Goal: Task Accomplishment & Management: Manage account settings

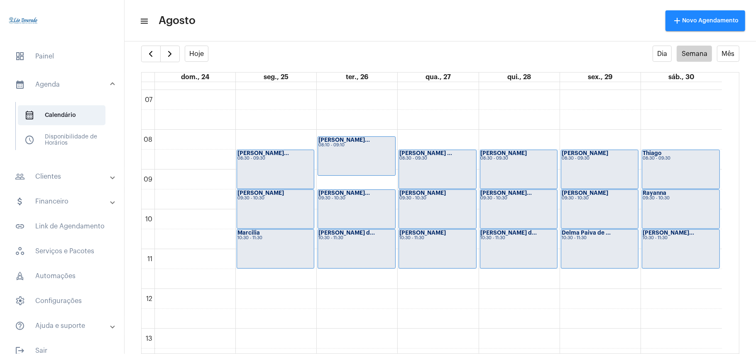
scroll to position [297, 0]
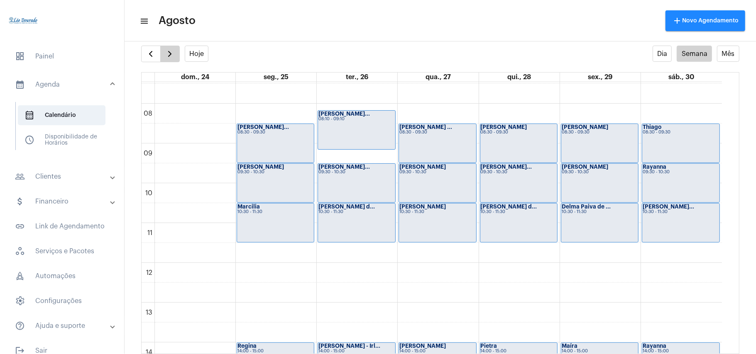
click at [171, 55] on span "button" at bounding box center [170, 54] width 10 height 10
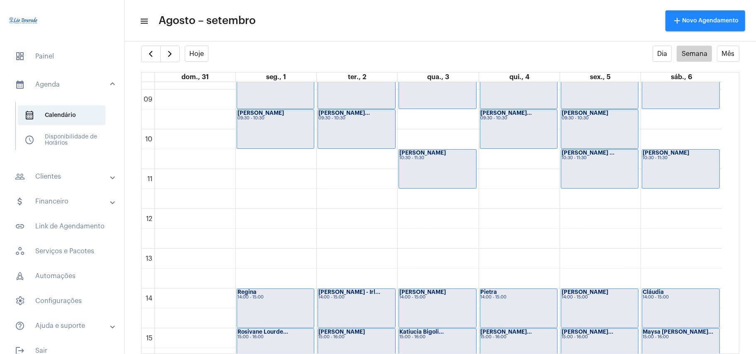
scroll to position [350, 0]
click at [146, 55] on span "button" at bounding box center [151, 54] width 10 height 10
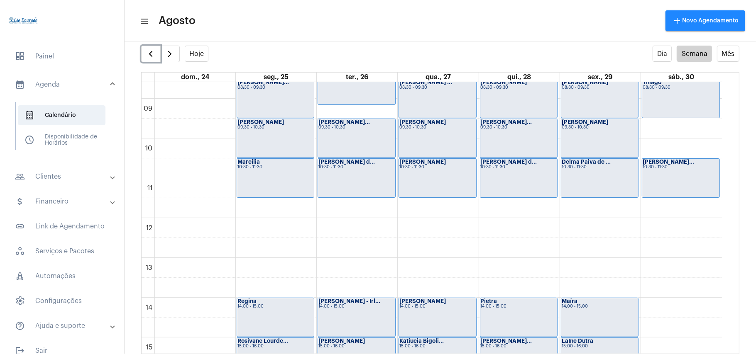
scroll to position [351, 0]
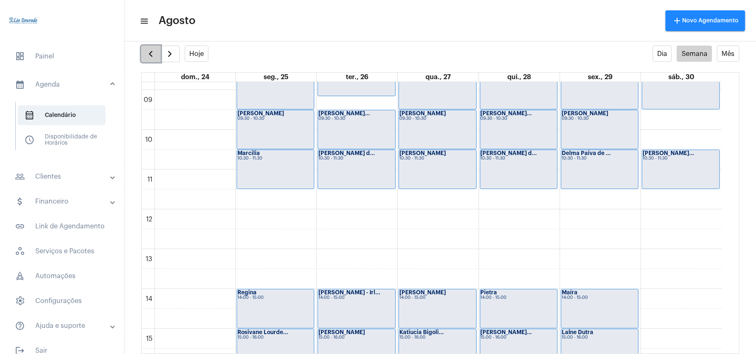
click at [144, 57] on button "button" at bounding box center [151, 54] width 20 height 17
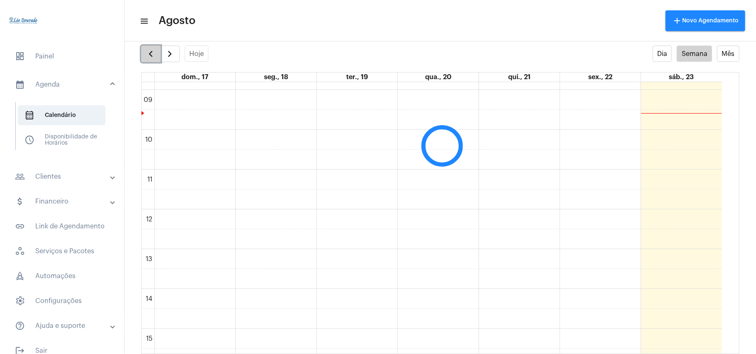
scroll to position [239, 0]
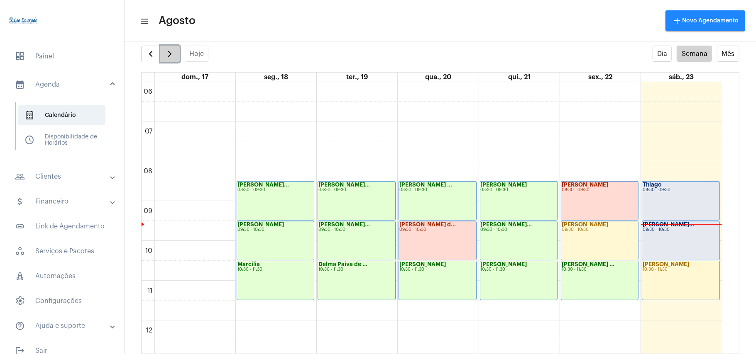
click at [172, 55] on span "button" at bounding box center [170, 54] width 10 height 10
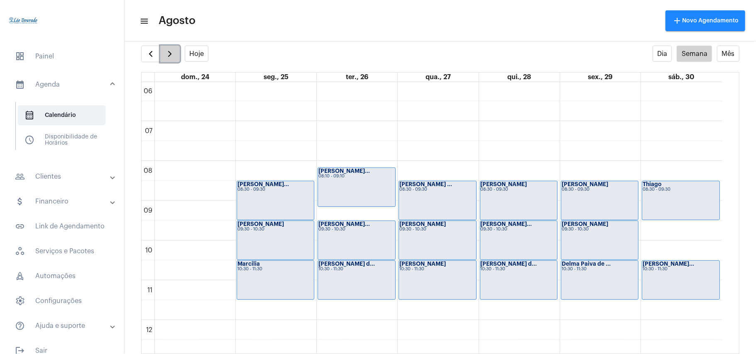
click at [172, 55] on span "button" at bounding box center [170, 54] width 10 height 10
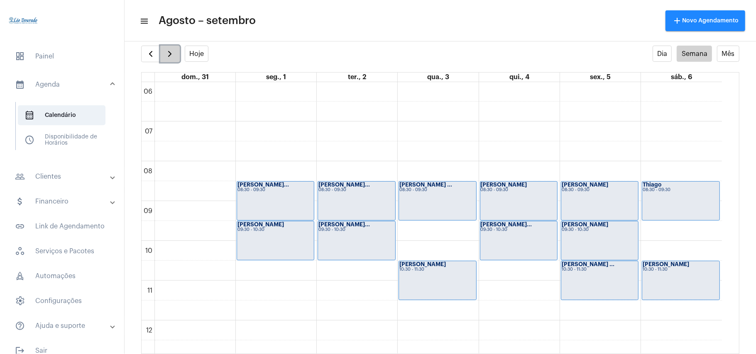
click at [172, 58] on span "button" at bounding box center [170, 54] width 10 height 10
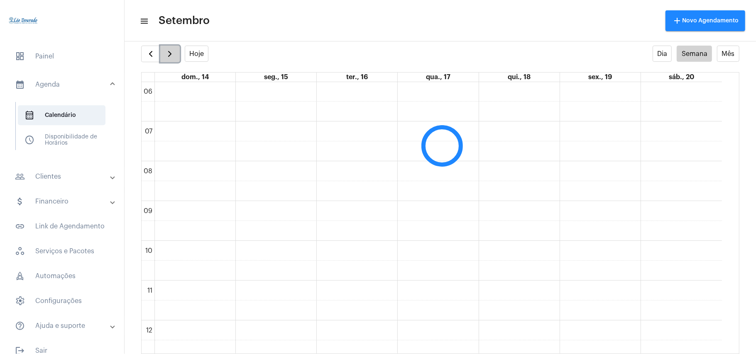
scroll to position [239, 0]
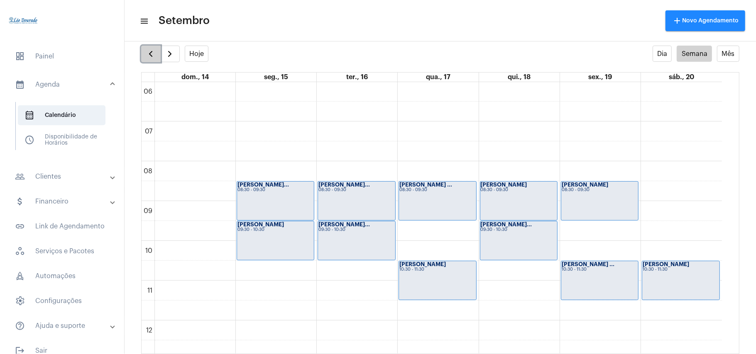
click at [151, 57] on span "button" at bounding box center [151, 54] width 10 height 10
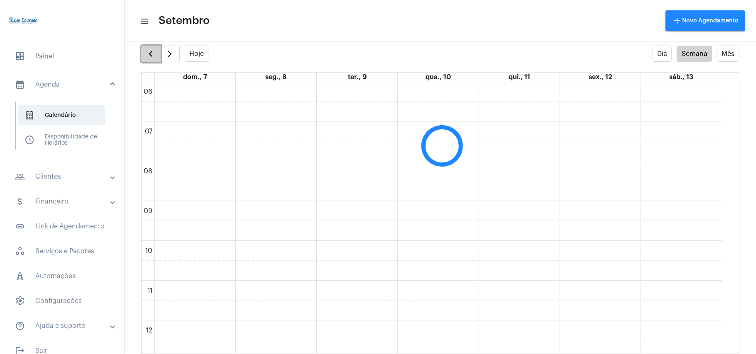
scroll to position [240, 0]
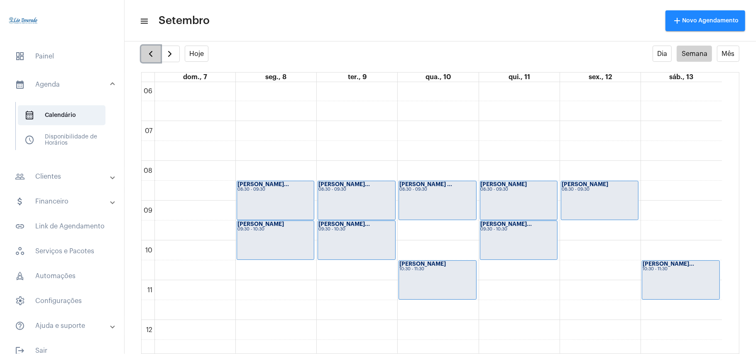
click at [151, 57] on span "button" at bounding box center [151, 54] width 10 height 10
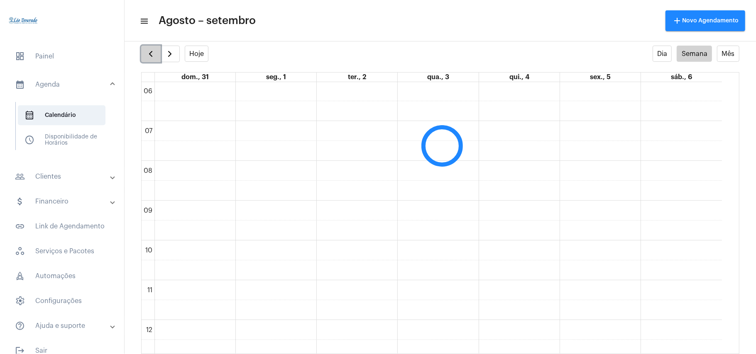
scroll to position [239, 0]
click at [204, 52] on button "Hoje" at bounding box center [197, 54] width 24 height 16
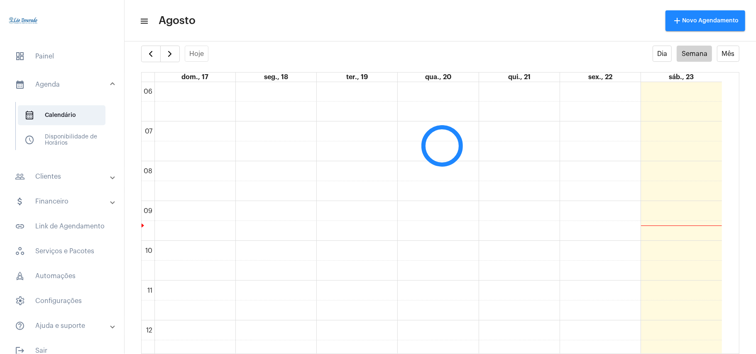
scroll to position [240, 0]
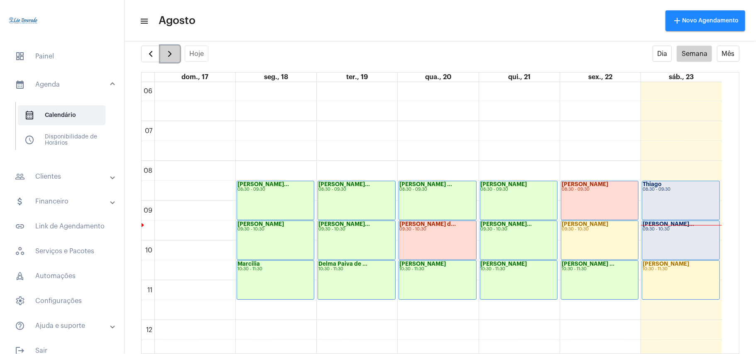
click at [173, 55] on span "button" at bounding box center [170, 54] width 10 height 10
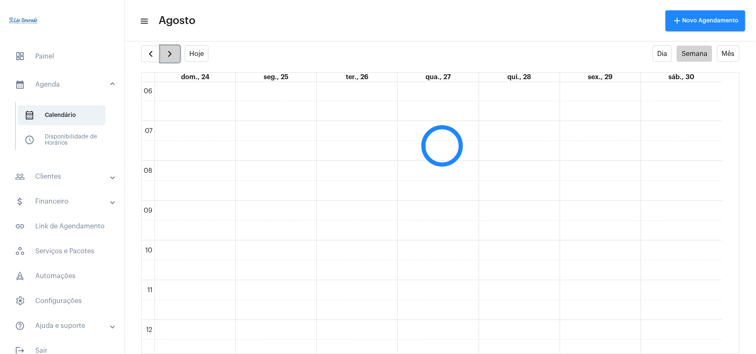
scroll to position [239, 0]
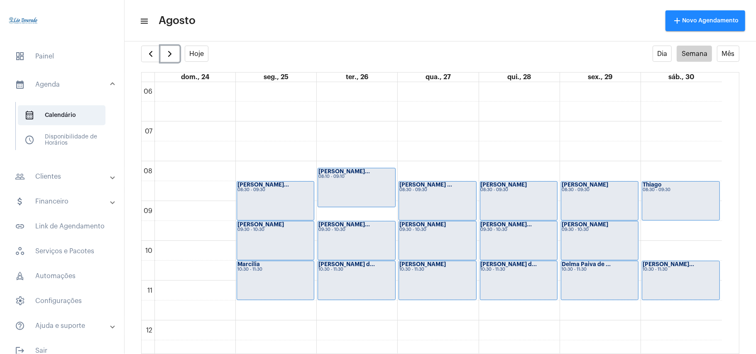
click at [661, 277] on div "Rosemaire Alves... 10:30 - 11:30" at bounding box center [680, 280] width 77 height 39
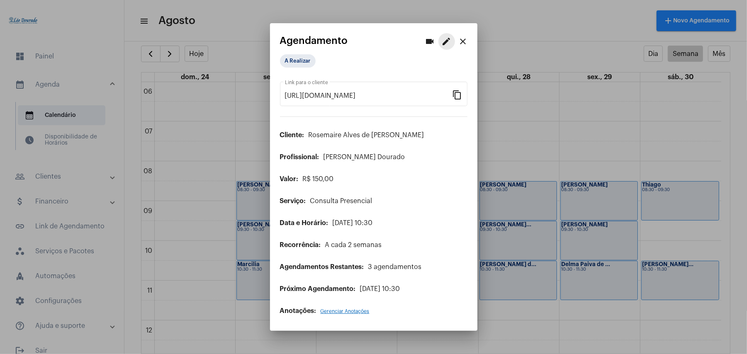
click at [449, 45] on mat-icon "edit" at bounding box center [447, 42] width 10 height 10
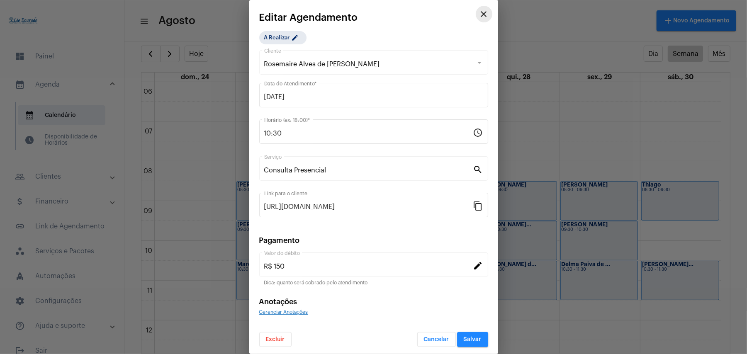
click at [479, 14] on mat-icon "close" at bounding box center [484, 14] width 10 height 10
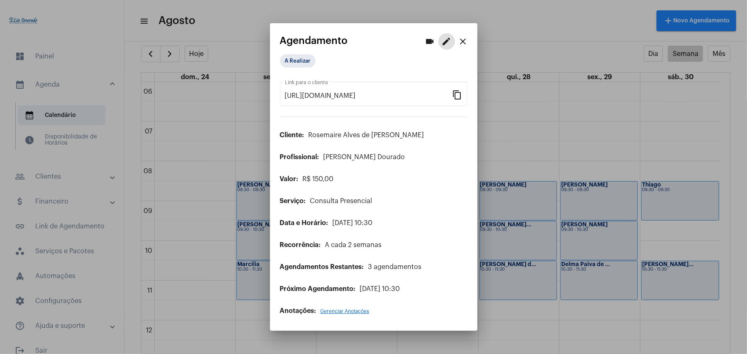
click at [464, 42] on mat-icon "close" at bounding box center [464, 42] width 10 height 10
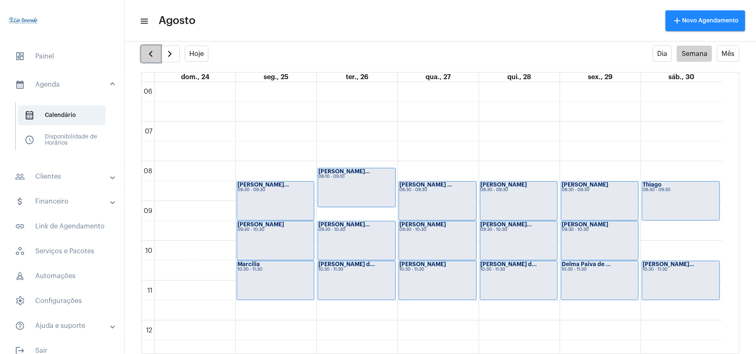
click at [143, 52] on button "button" at bounding box center [151, 54] width 20 height 17
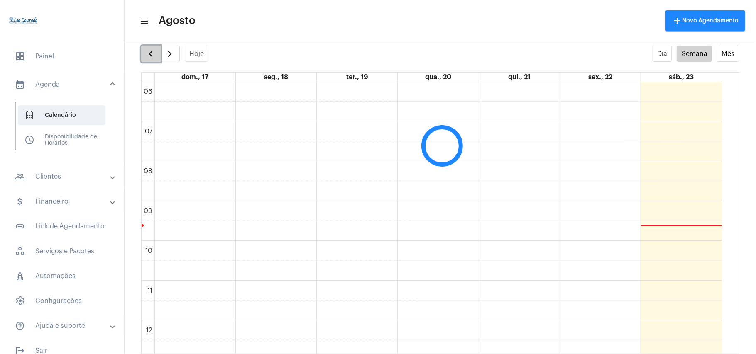
scroll to position [240, 0]
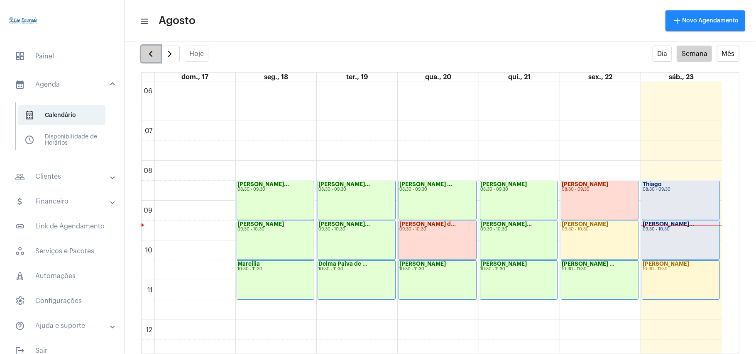
click at [148, 52] on span "button" at bounding box center [151, 54] width 10 height 10
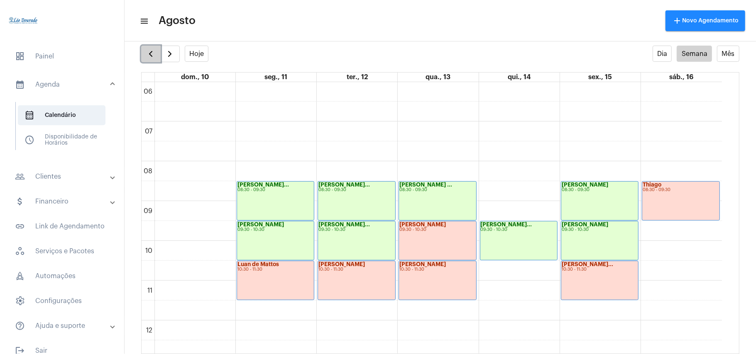
click at [148, 52] on span "button" at bounding box center [151, 54] width 10 height 10
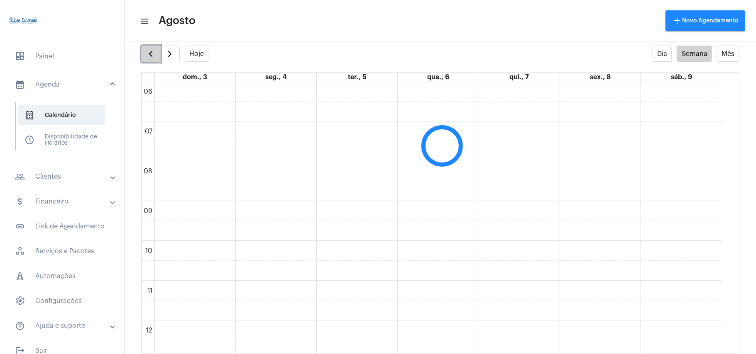
scroll to position [240, 0]
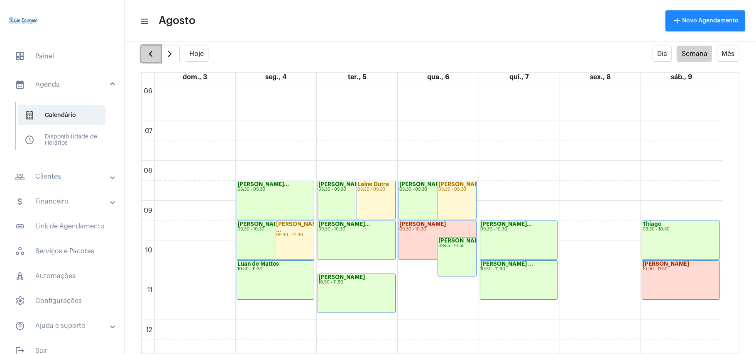
click at [148, 52] on span "button" at bounding box center [151, 54] width 10 height 10
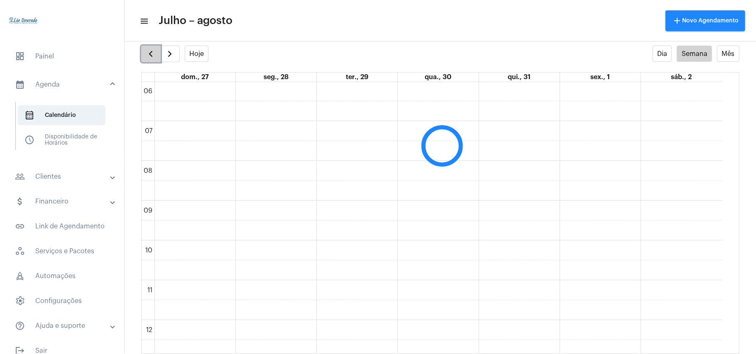
scroll to position [239, 0]
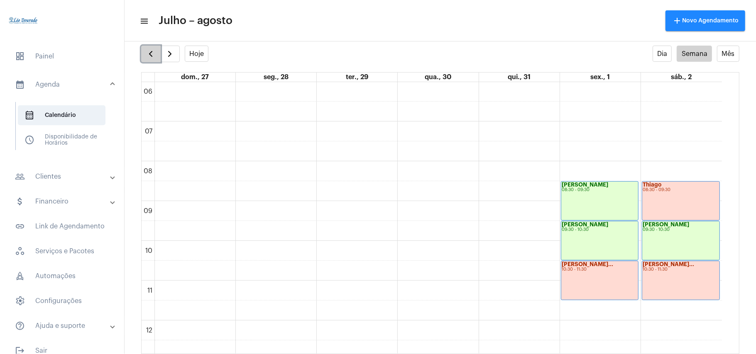
click at [150, 53] on span "button" at bounding box center [151, 54] width 10 height 10
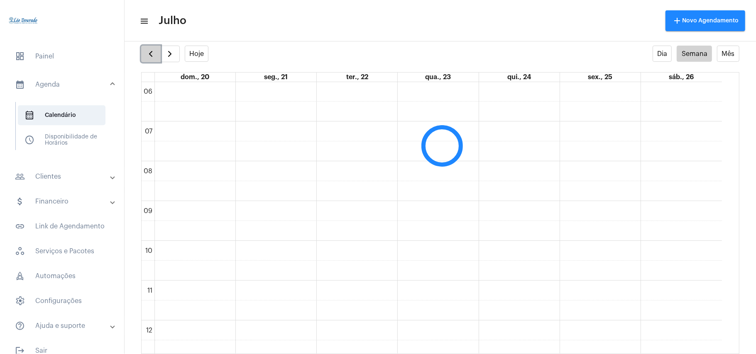
scroll to position [240, 0]
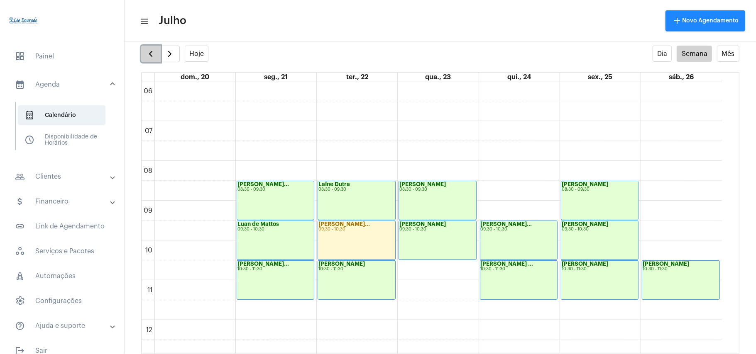
click at [150, 53] on span "button" at bounding box center [151, 54] width 10 height 10
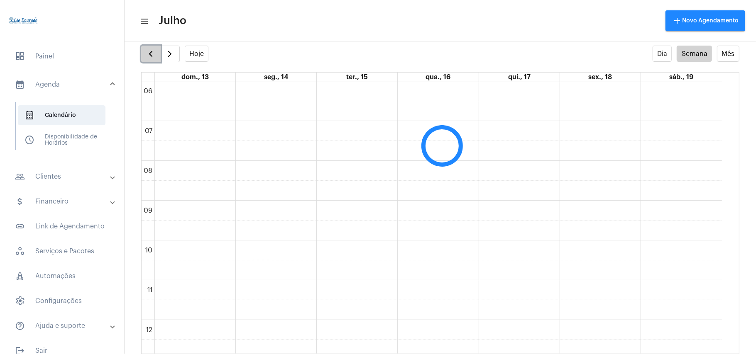
scroll to position [239, 0]
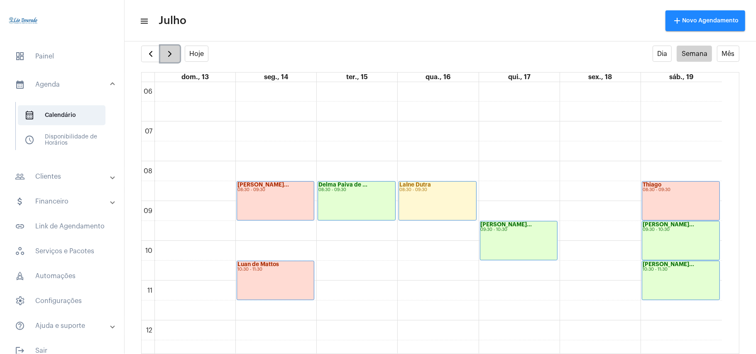
click at [172, 60] on button "button" at bounding box center [170, 54] width 20 height 17
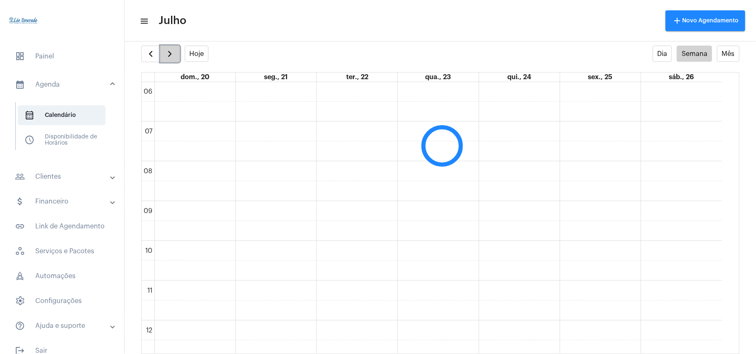
scroll to position [240, 0]
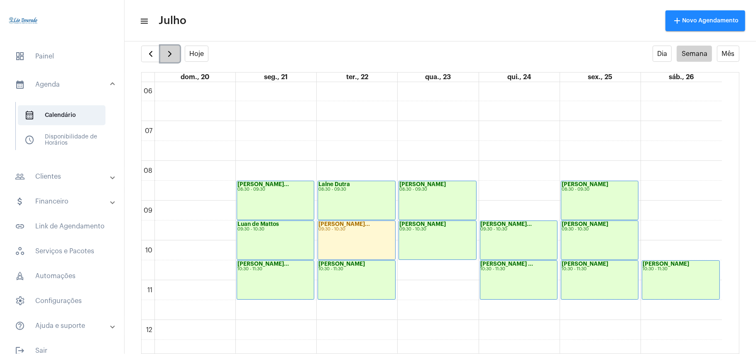
click at [172, 55] on span "button" at bounding box center [170, 54] width 10 height 10
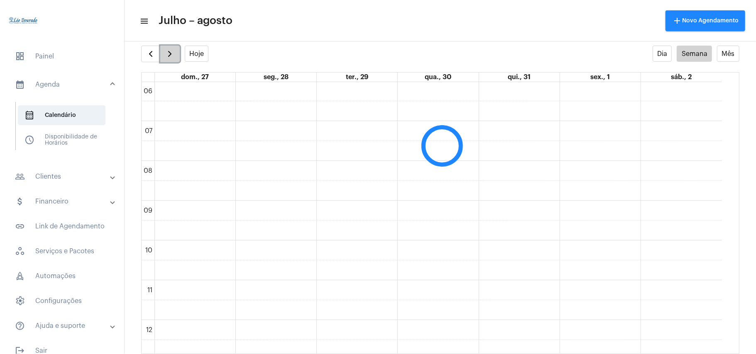
scroll to position [239, 0]
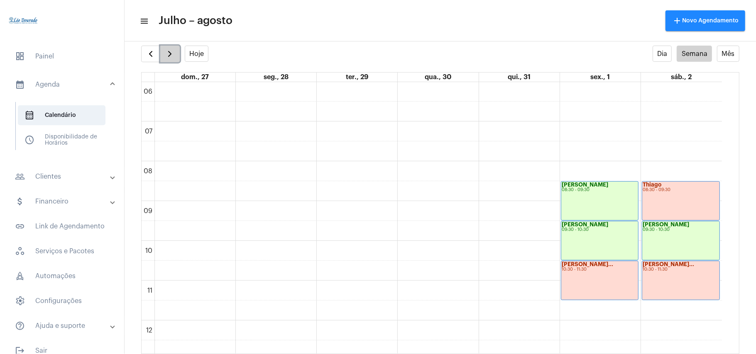
click at [177, 59] on button "button" at bounding box center [170, 54] width 20 height 17
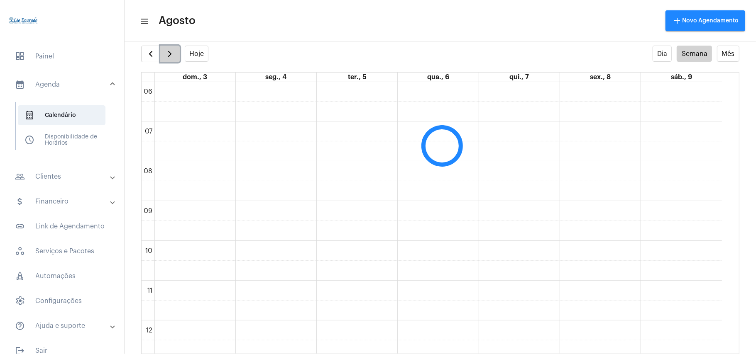
scroll to position [240, 0]
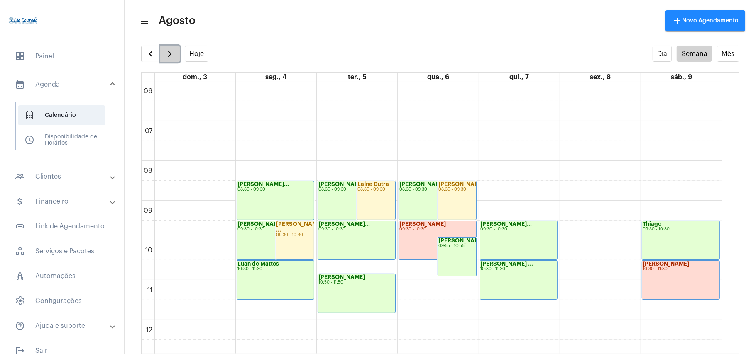
click at [173, 53] on span "button" at bounding box center [170, 54] width 10 height 10
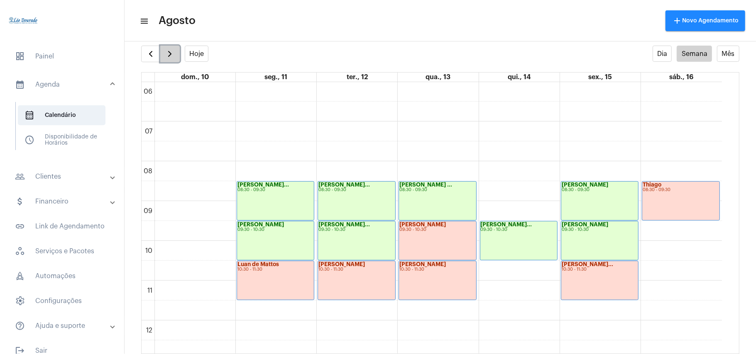
click at [171, 54] on span "button" at bounding box center [170, 54] width 10 height 10
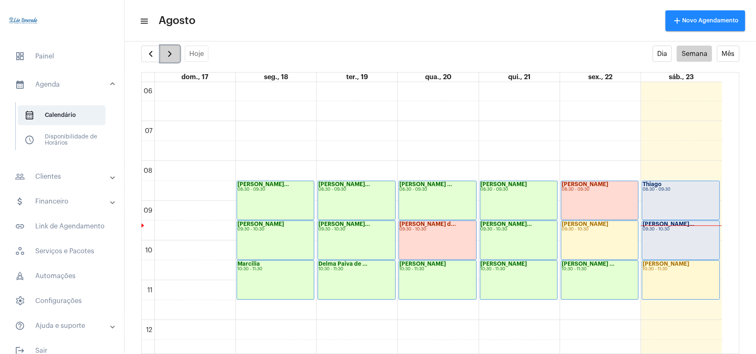
click at [167, 56] on span "button" at bounding box center [170, 54] width 10 height 10
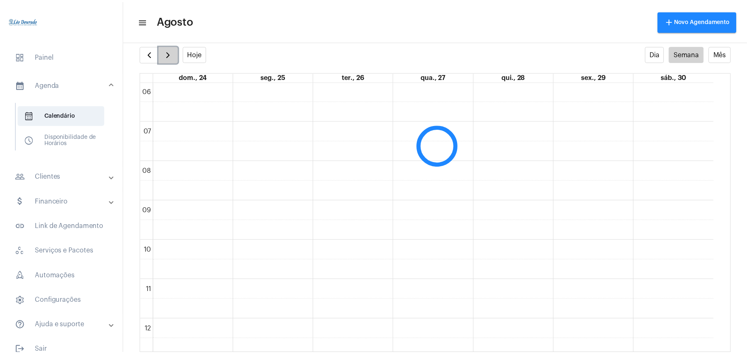
scroll to position [239, 0]
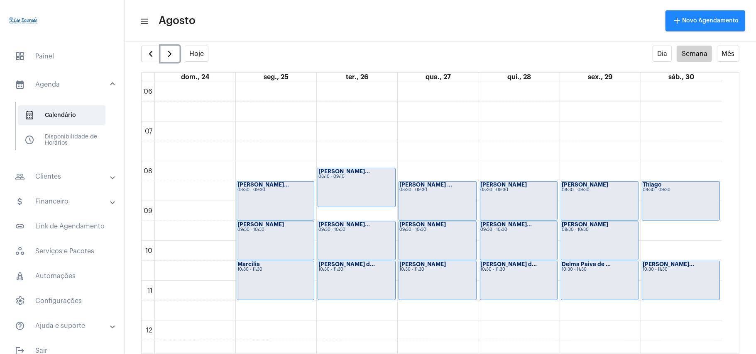
click at [676, 281] on div "Rosemaire Alves... 10:30 - 11:30" at bounding box center [680, 280] width 77 height 39
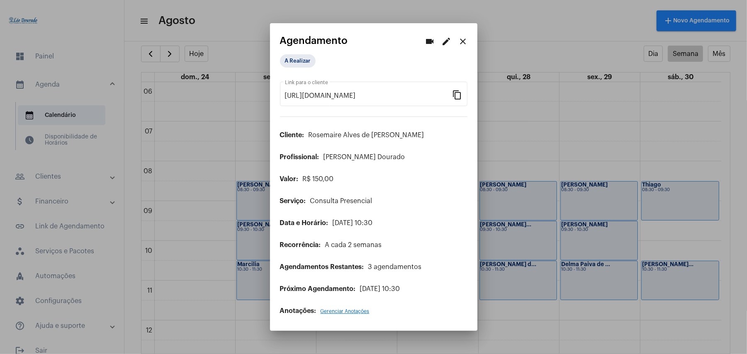
click at [447, 44] on mat-icon "edit" at bounding box center [447, 42] width 10 height 10
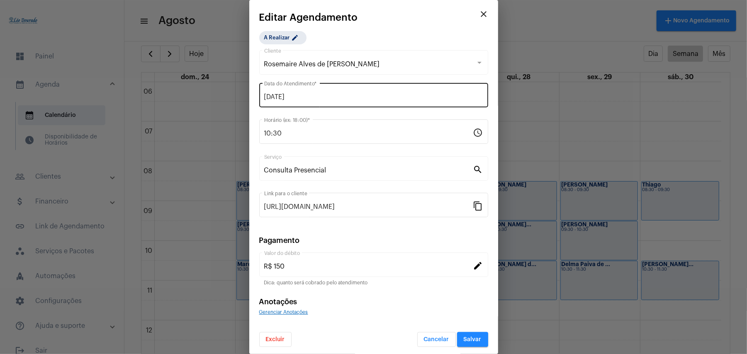
click at [310, 93] on div "30/08/2025 Data do Atendimento *" at bounding box center [373, 94] width 219 height 26
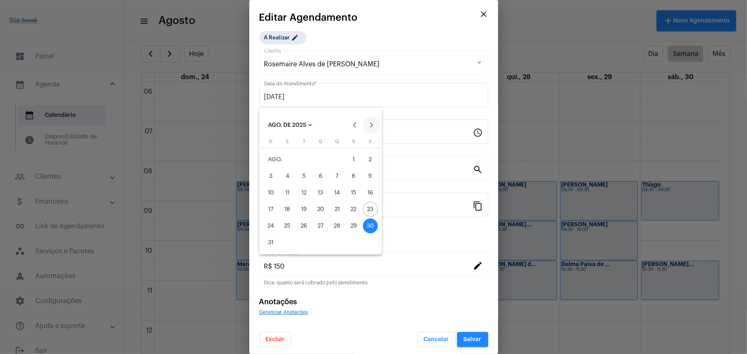
click at [369, 128] on button "Next month" at bounding box center [371, 125] width 17 height 17
click at [370, 182] on div "6" at bounding box center [370, 176] width 15 height 15
type input "06/09/2025"
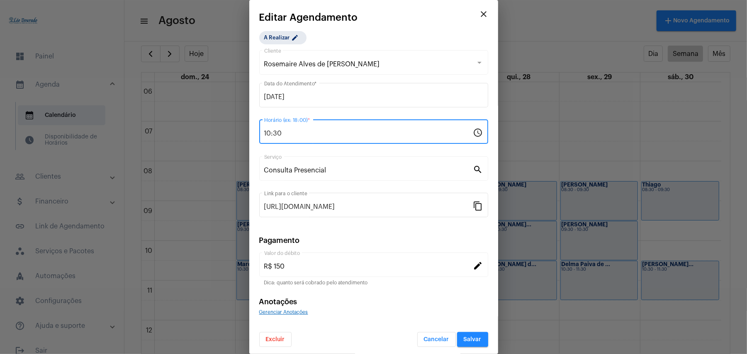
click at [295, 132] on input "10:30" at bounding box center [368, 133] width 209 height 7
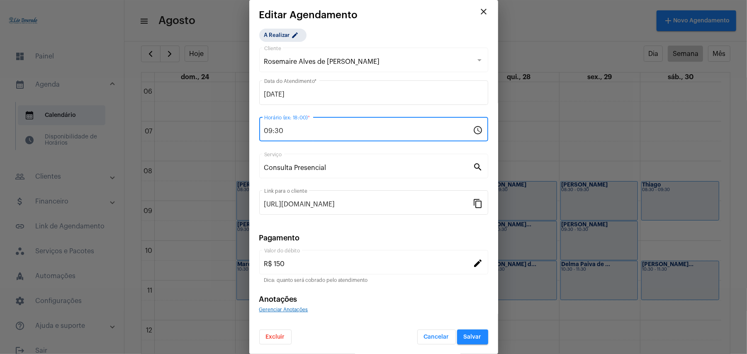
type input "09:30"
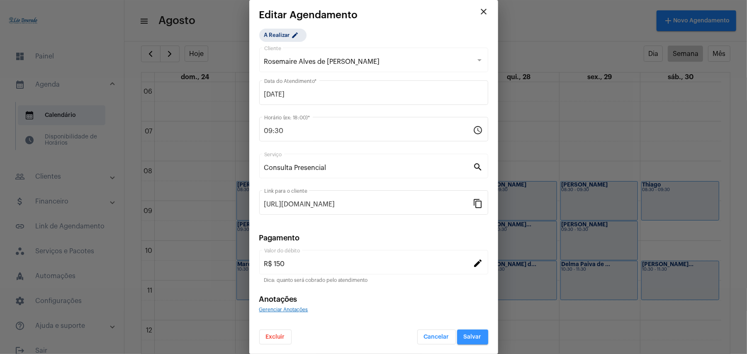
click at [465, 335] on span "Salvar" at bounding box center [473, 337] width 18 height 6
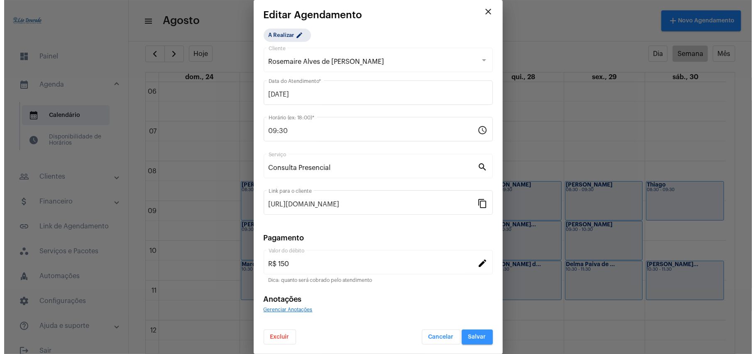
scroll to position [0, 0]
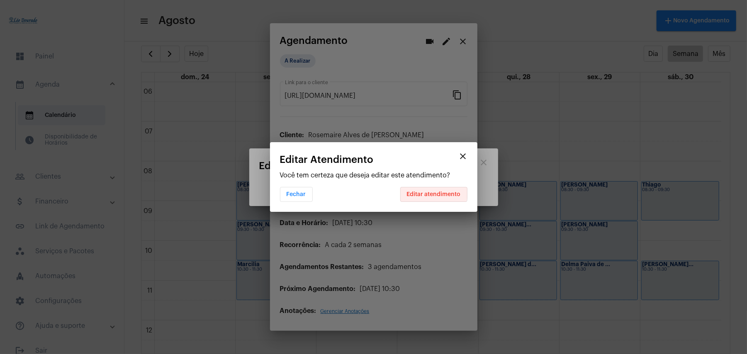
click at [434, 192] on span "Editar atendimento" at bounding box center [434, 195] width 54 height 6
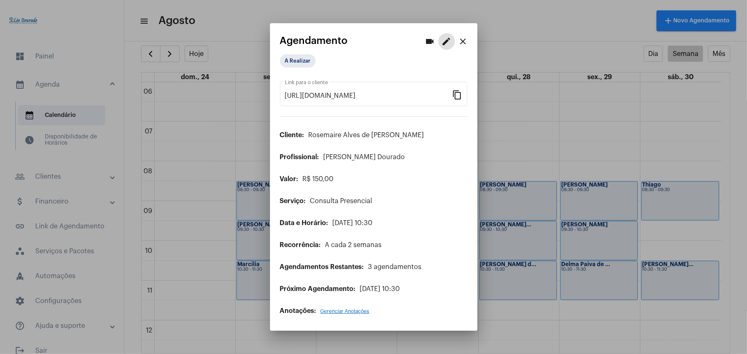
click at [462, 43] on mat-icon "close" at bounding box center [464, 42] width 10 height 10
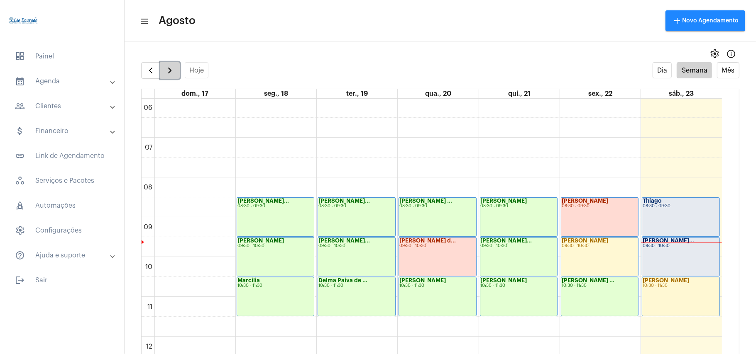
click at [171, 74] on span "button" at bounding box center [170, 71] width 10 height 10
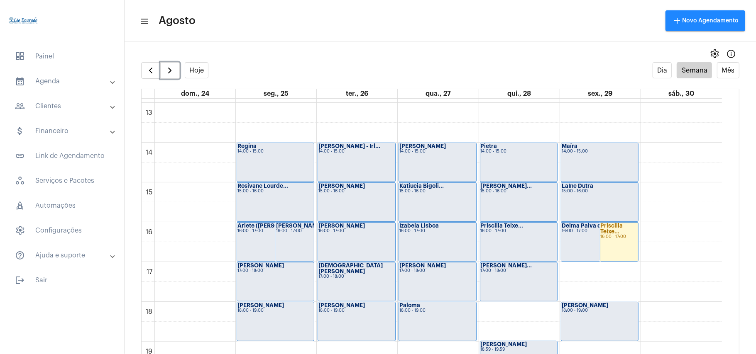
scroll to position [350, 0]
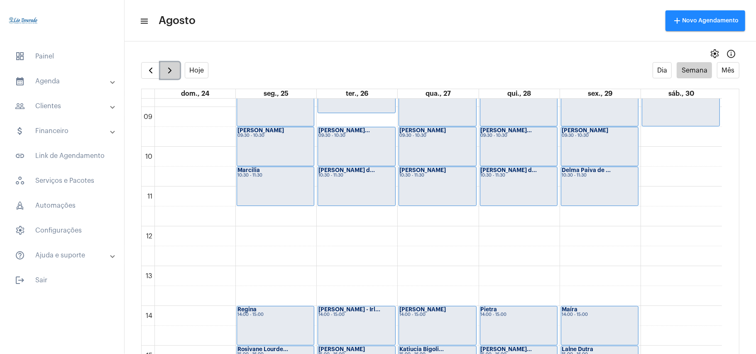
click at [171, 72] on span "button" at bounding box center [170, 71] width 10 height 10
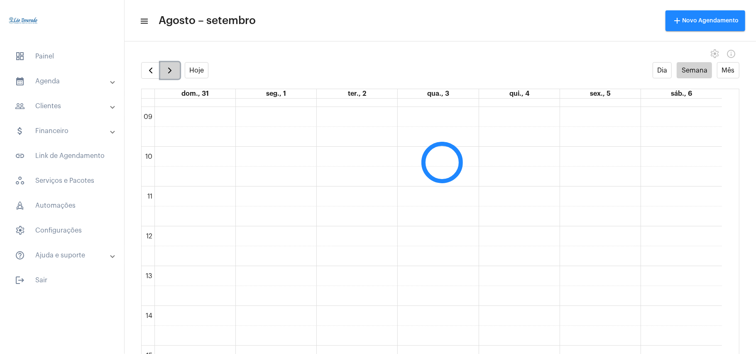
scroll to position [240, 0]
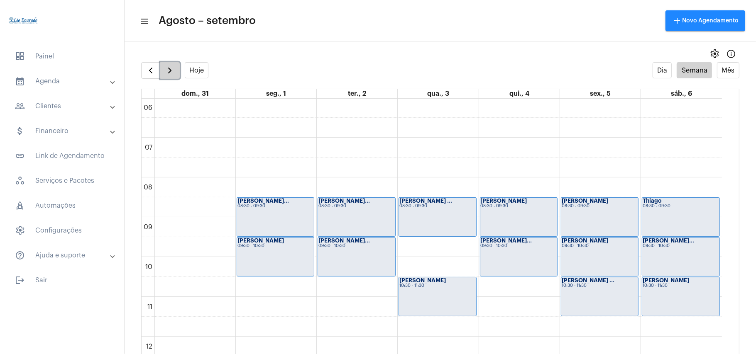
click at [172, 73] on span "button" at bounding box center [170, 71] width 10 height 10
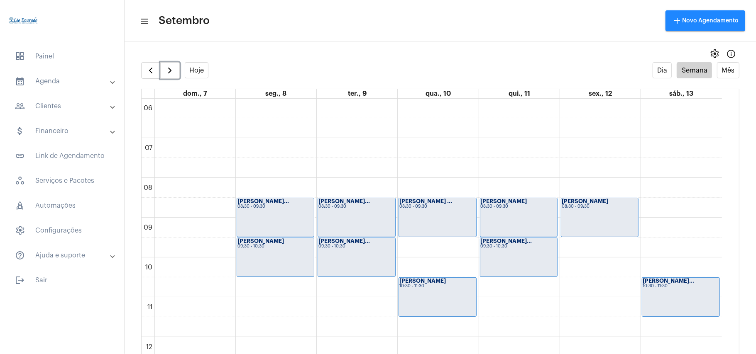
click at [661, 288] on div "10:30 - 11:30" at bounding box center [680, 286] width 76 height 5
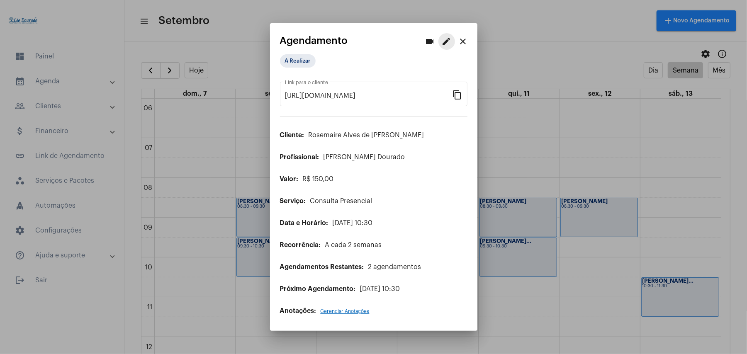
click at [447, 43] on mat-icon "edit" at bounding box center [447, 42] width 10 height 10
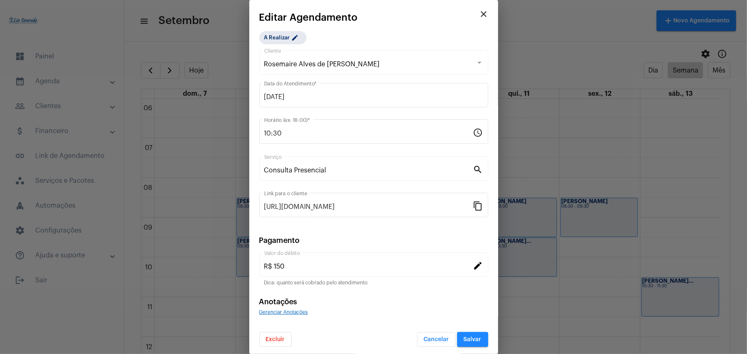
click at [281, 342] on span "Excluir" at bounding box center [275, 340] width 19 height 6
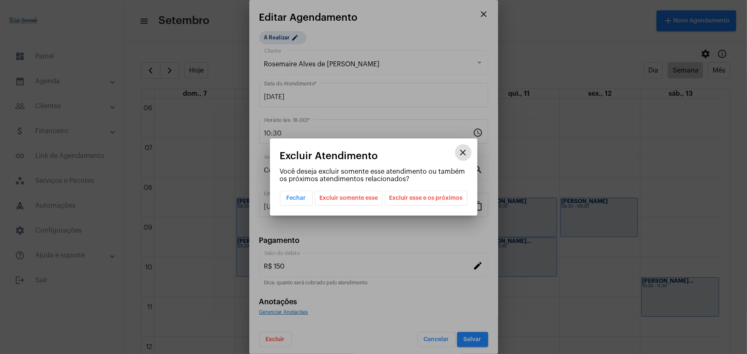
click at [408, 198] on span "Excluir esse e os próximos" at bounding box center [426, 198] width 73 height 14
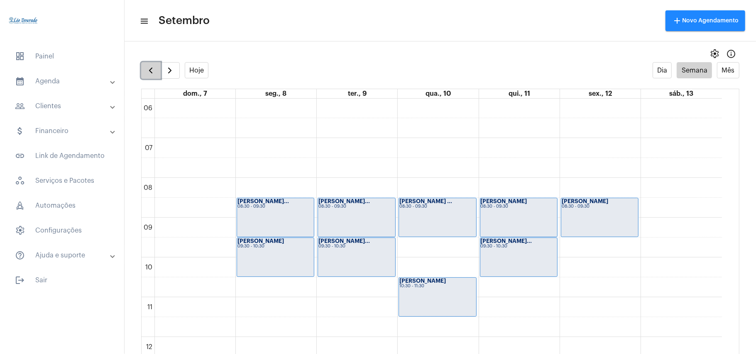
click at [143, 73] on button "button" at bounding box center [151, 70] width 20 height 17
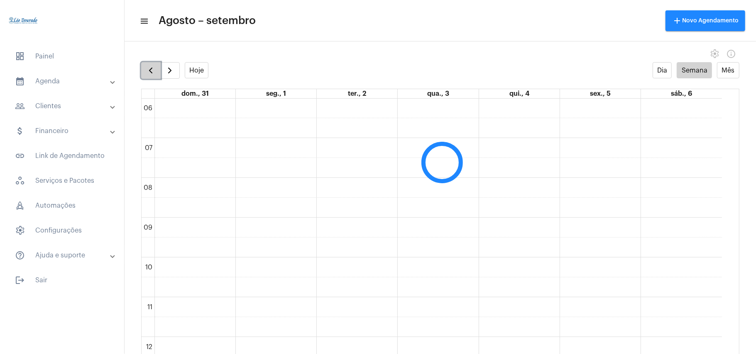
scroll to position [240, 0]
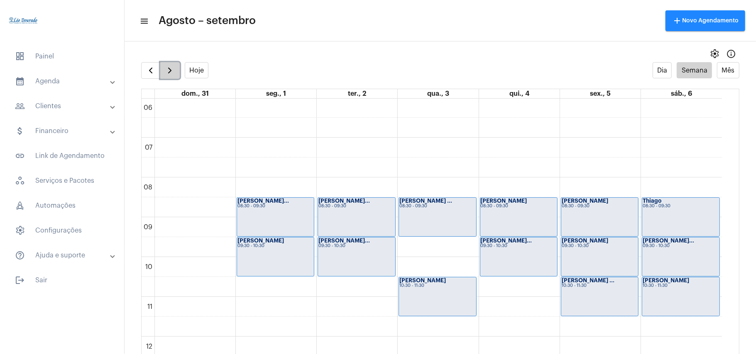
click at [171, 73] on span "button" at bounding box center [170, 71] width 10 height 10
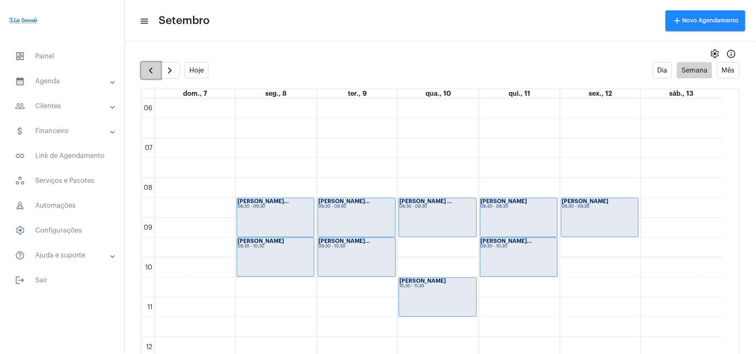
click at [151, 70] on span "button" at bounding box center [151, 71] width 10 height 10
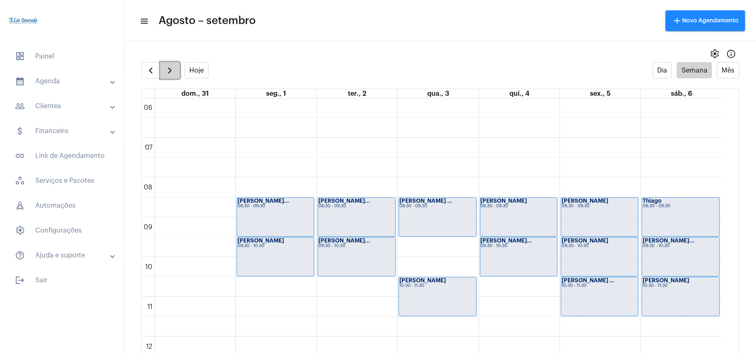
click at [173, 75] on span "button" at bounding box center [170, 71] width 10 height 10
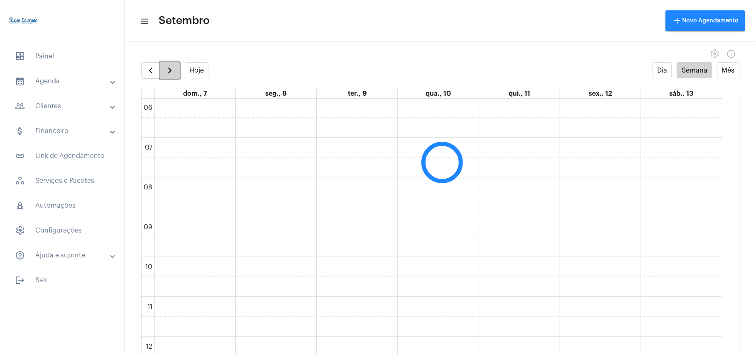
scroll to position [239, 0]
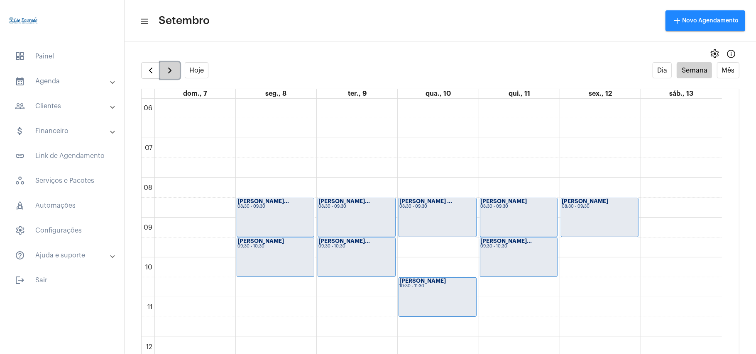
click at [173, 75] on span "button" at bounding box center [170, 71] width 10 height 10
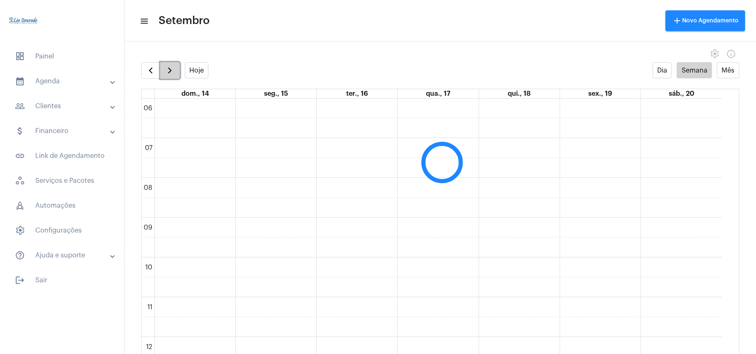
scroll to position [240, 0]
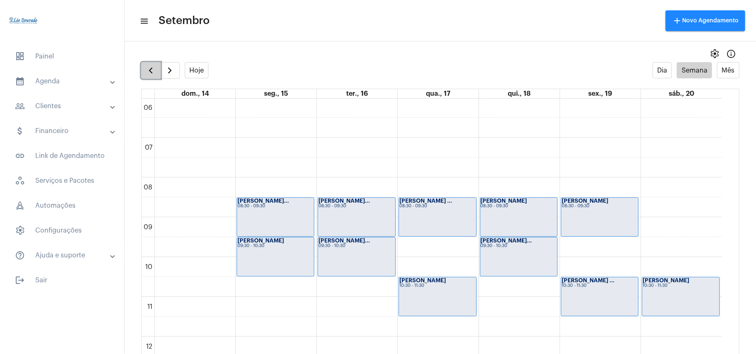
click at [153, 72] on span "button" at bounding box center [151, 71] width 10 height 10
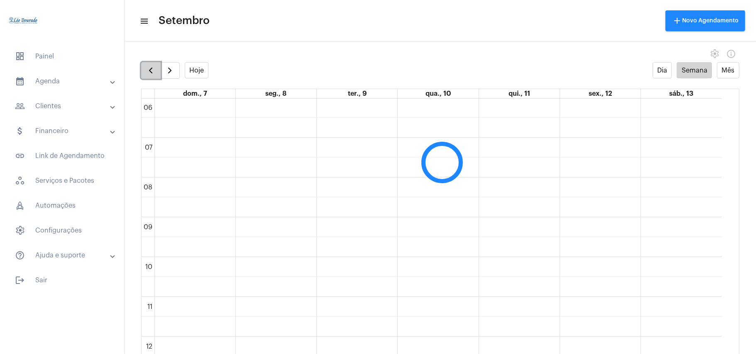
scroll to position [239, 0]
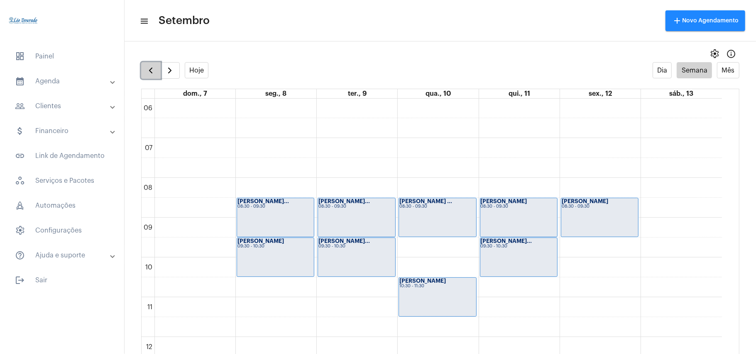
click at [153, 72] on span "button" at bounding box center [151, 71] width 10 height 10
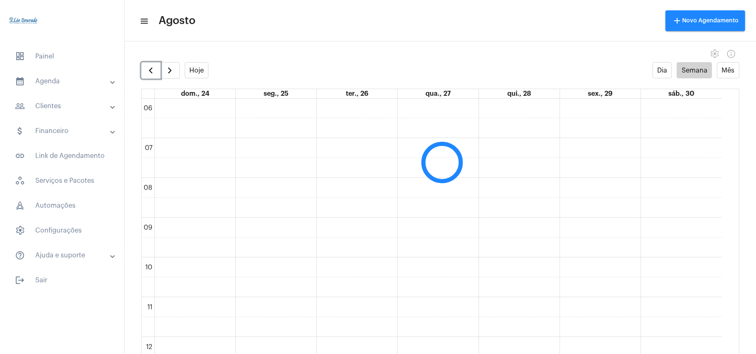
scroll to position [239, 0]
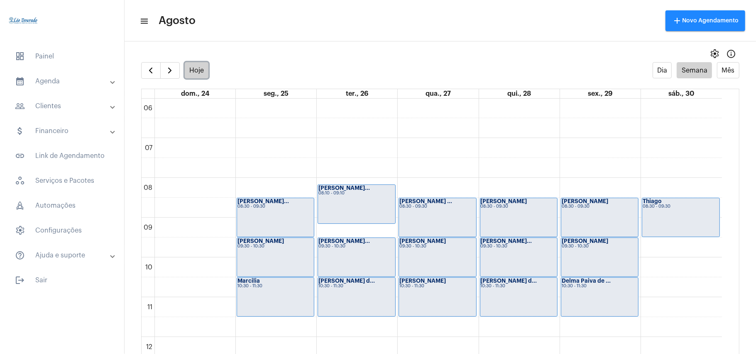
click at [201, 71] on button "Hoje" at bounding box center [197, 70] width 24 height 16
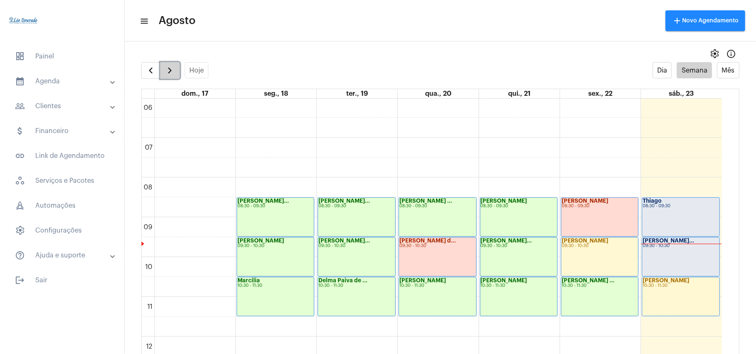
click at [169, 68] on span "button" at bounding box center [170, 71] width 10 height 10
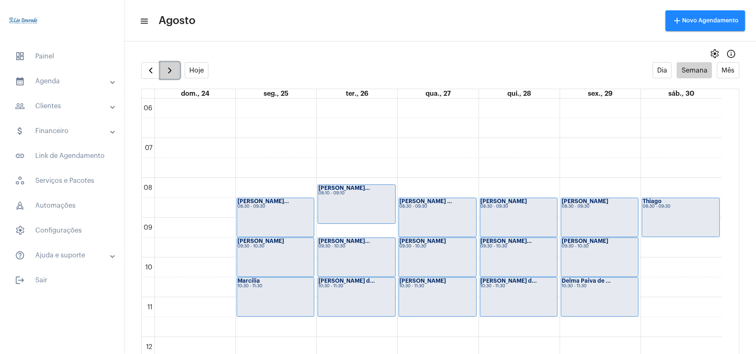
click at [169, 68] on span "button" at bounding box center [170, 71] width 10 height 10
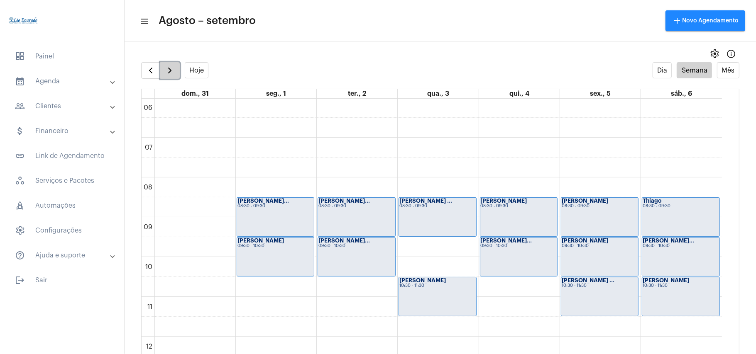
click at [169, 71] on span "button" at bounding box center [170, 71] width 10 height 10
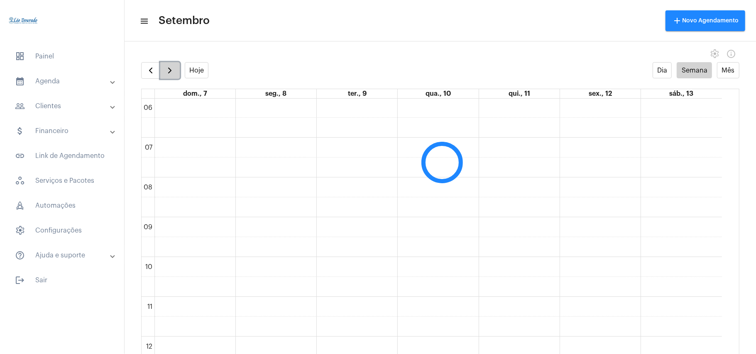
scroll to position [239, 0]
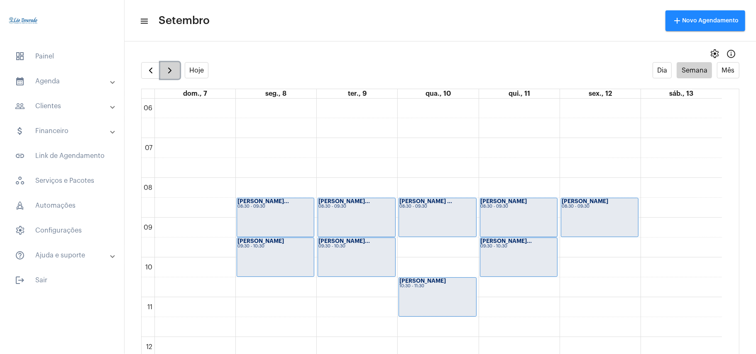
click at [169, 71] on span "button" at bounding box center [170, 71] width 10 height 10
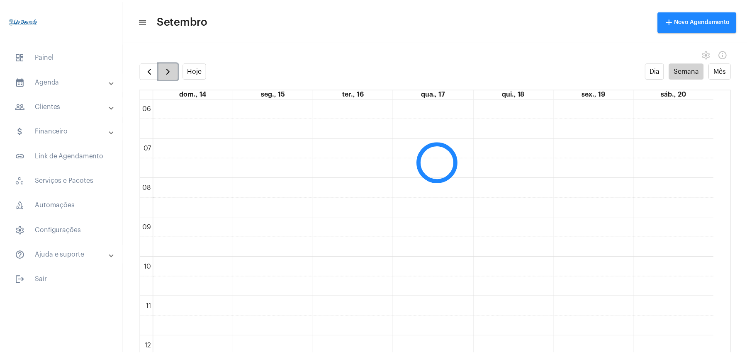
scroll to position [240, 0]
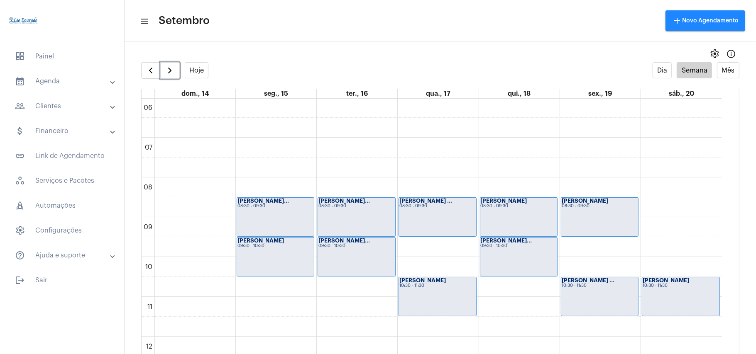
click at [676, 226] on div "00 01 02 03 04 05 06 07 08 09 10 11 12 13 14 15 16 17 18 19 20 21 22 23 [PERSON…" at bounding box center [432, 337] width 580 height 956
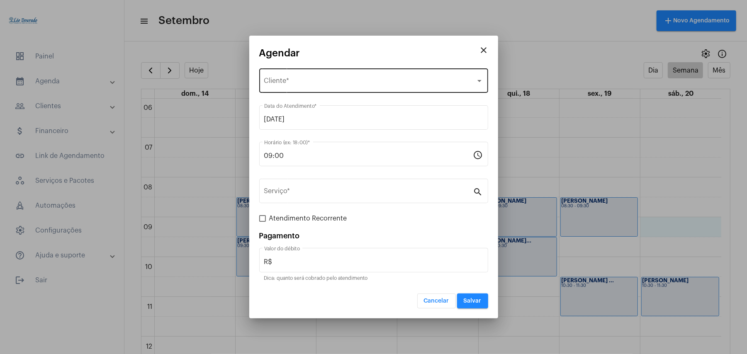
click at [325, 82] on div "Selecione o Cliente" at bounding box center [370, 82] width 212 height 7
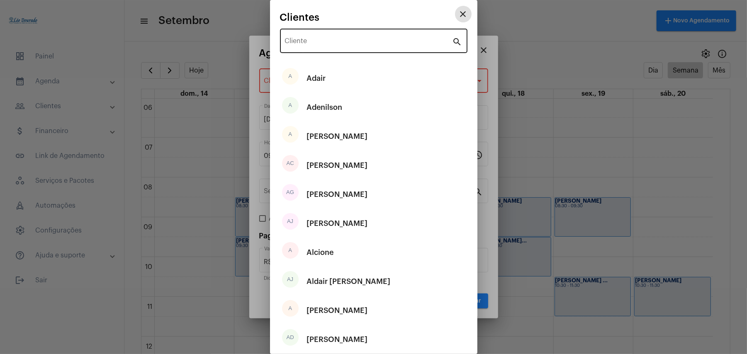
click at [334, 33] on div "Cliente" at bounding box center [369, 40] width 168 height 26
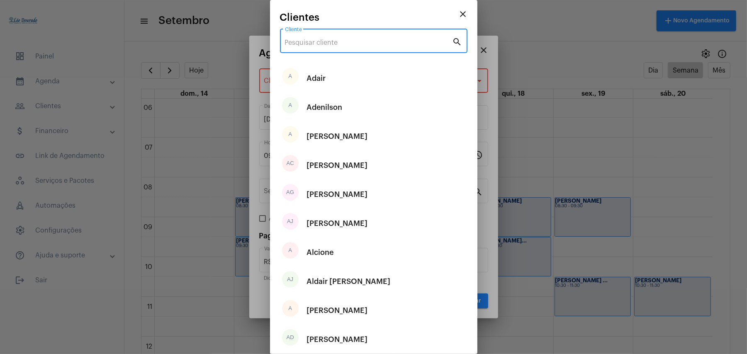
click at [336, 39] on input "Cliente" at bounding box center [369, 42] width 168 height 7
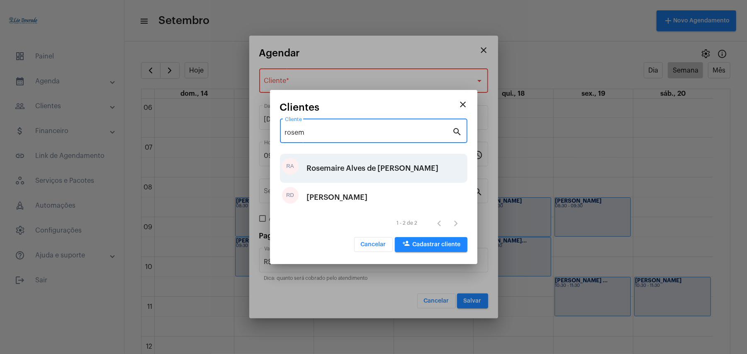
type input "rosem"
click at [339, 163] on div "Rosemaire Alves de [PERSON_NAME]" at bounding box center [373, 168] width 132 height 25
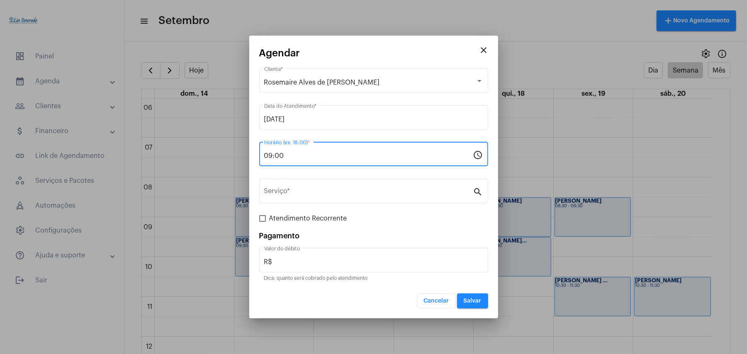
click at [330, 153] on input "09:00" at bounding box center [368, 155] width 209 height 7
type input "09:30"
click at [322, 190] on input "Serviço *" at bounding box center [368, 192] width 209 height 7
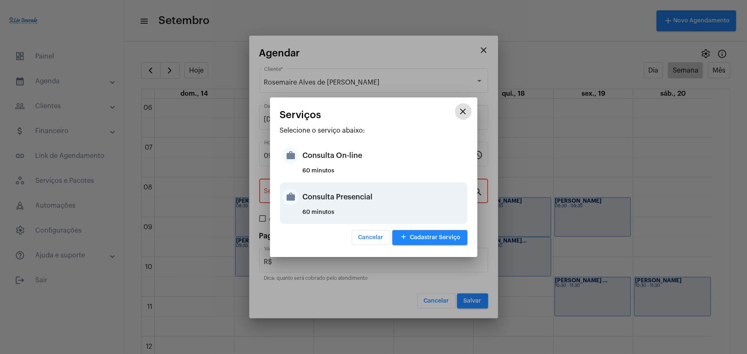
click at [333, 193] on div "Consulta Presencial" at bounding box center [384, 197] width 163 height 25
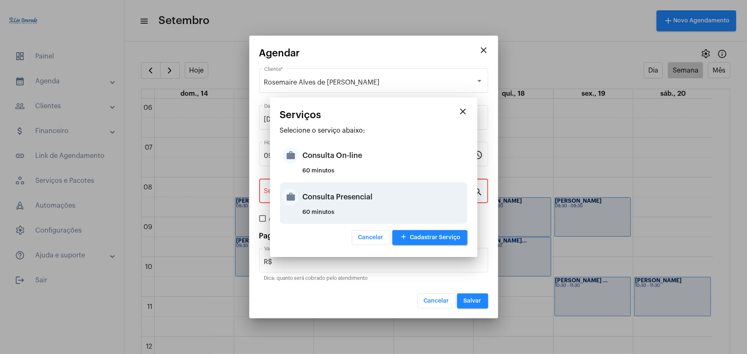
type input "Consulta Presencial"
type input "R$ 150"
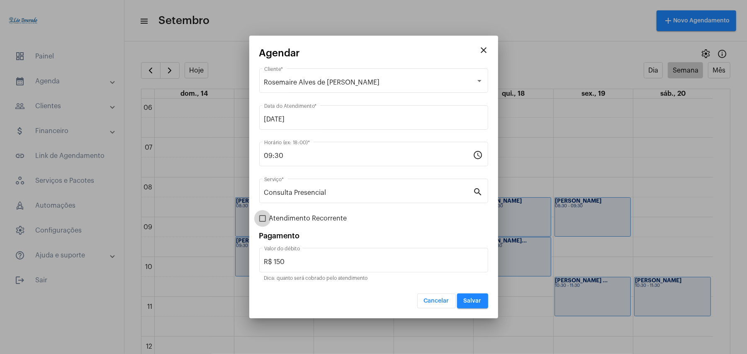
click at [315, 218] on span "Atendimento Recorrente" at bounding box center [308, 219] width 78 height 10
click at [263, 222] on input "Atendimento Recorrente" at bounding box center [262, 222] width 0 height 0
checkbox input "true"
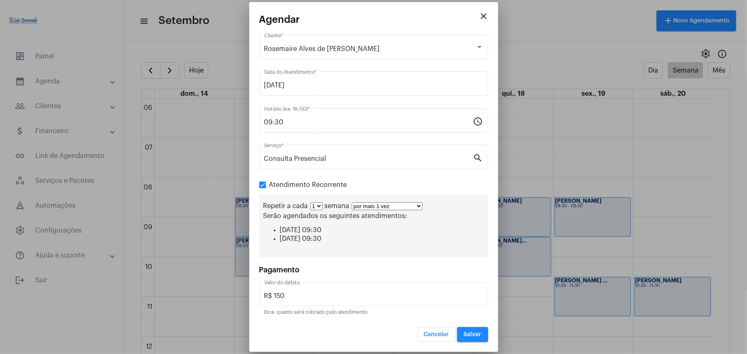
click at [320, 207] on select "1 2 3 4 5 6 7 8" at bounding box center [316, 207] width 12 height 8
click at [310, 204] on select "1 2 3 4 5 6 7 8" at bounding box center [316, 207] width 12 height 8
click at [317, 208] on select "1 2 3 4 5 6 7 8" at bounding box center [316, 207] width 12 height 8
click at [310, 204] on select "1 2 3 4 5 6 7 8" at bounding box center [316, 207] width 12 height 8
click at [319, 206] on select "1 2 3 4 5 6 7 8" at bounding box center [316, 207] width 12 height 8
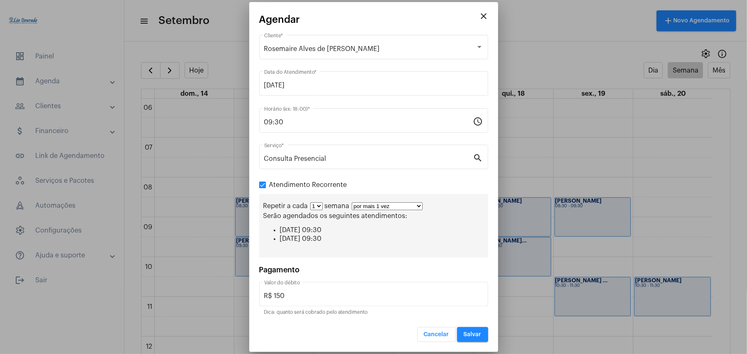
select select "1: 2"
click at [310, 204] on select "1 2 3 4 5 6 7 8" at bounding box center [316, 207] width 12 height 8
click at [407, 205] on select "por mais 1 vez por mais 2 vezes por mais 3 vezes por mais 4 vezes por mais 5 ve…" at bounding box center [390, 207] width 71 height 8
select select "10: 0"
click at [356, 203] on select "por mais 1 vez por mais 2 vezes por mais 3 vezes por mais 4 vezes por mais 5 ve…" at bounding box center [390, 207] width 71 height 8
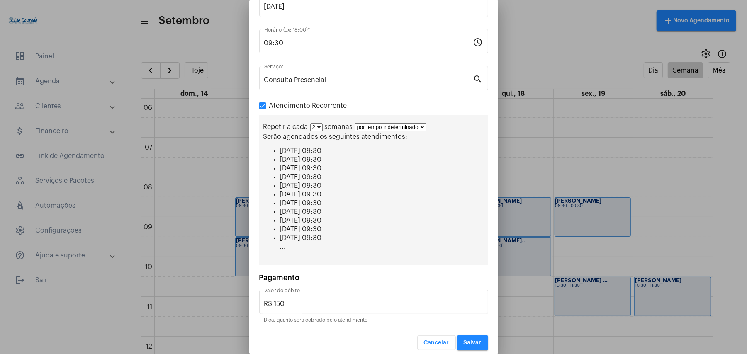
scroll to position [79, 0]
click at [466, 339] on span "Salvar" at bounding box center [473, 342] width 18 height 6
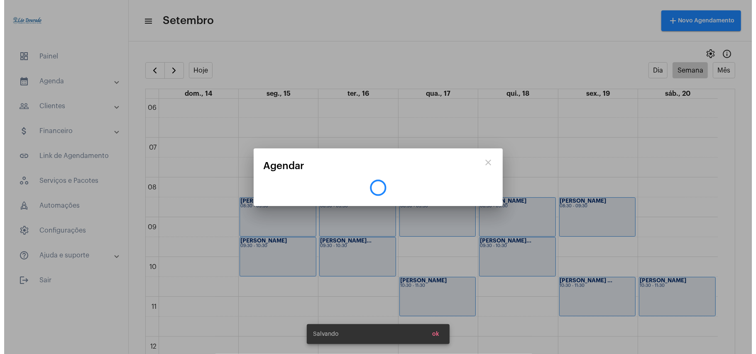
scroll to position [0, 0]
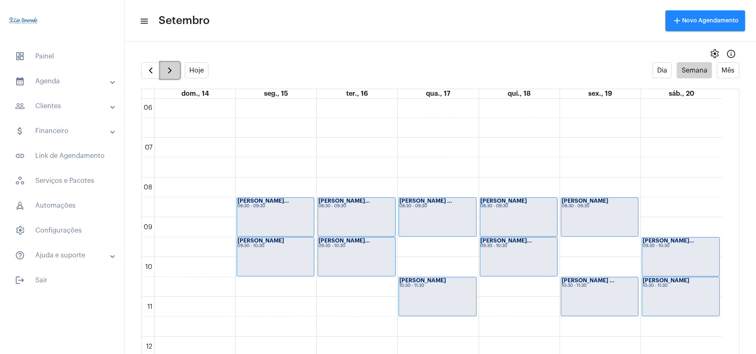
click at [173, 70] on span "button" at bounding box center [170, 71] width 10 height 10
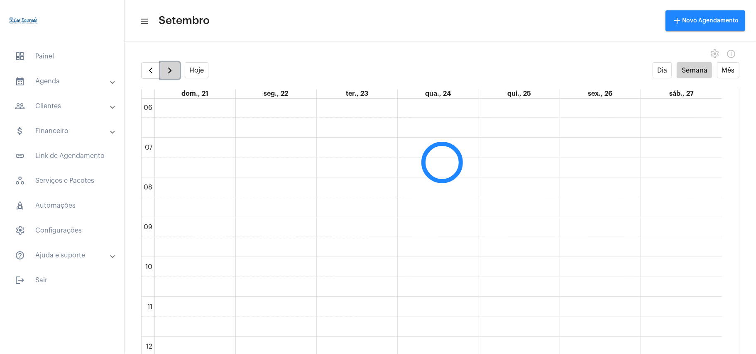
scroll to position [239, 0]
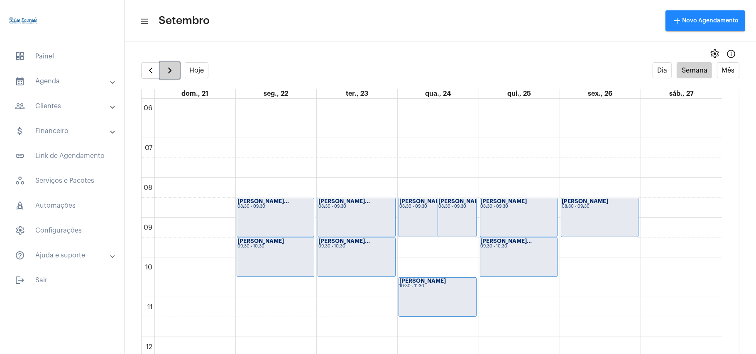
click at [173, 70] on span "button" at bounding box center [170, 71] width 10 height 10
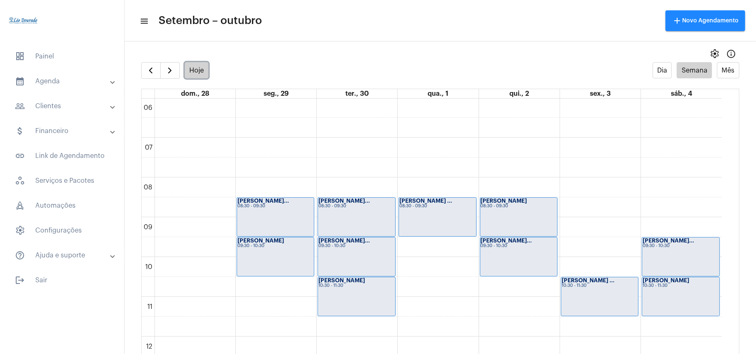
click at [198, 71] on button "Hoje" at bounding box center [197, 70] width 24 height 16
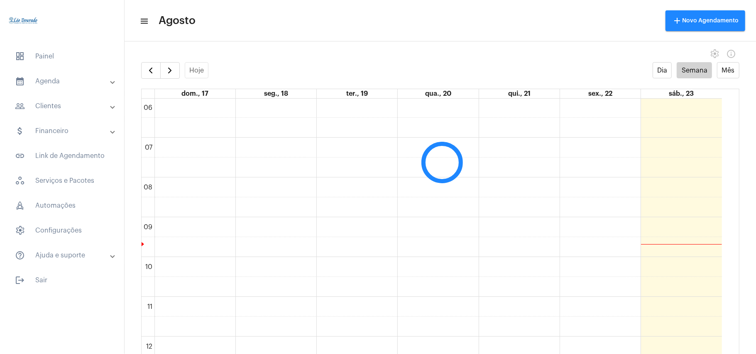
scroll to position [239, 0]
